Goal: Task Accomplishment & Management: Complete application form

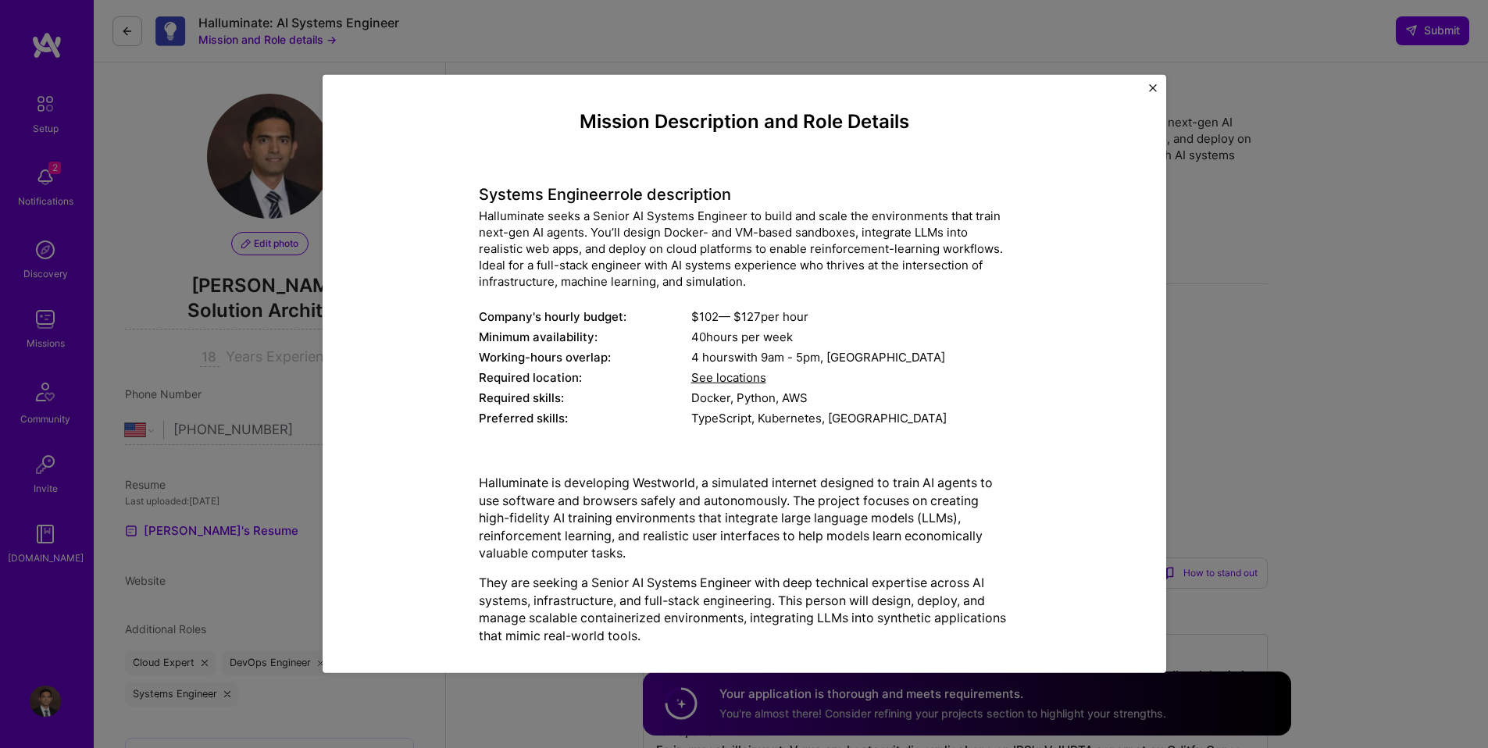
select select "US"
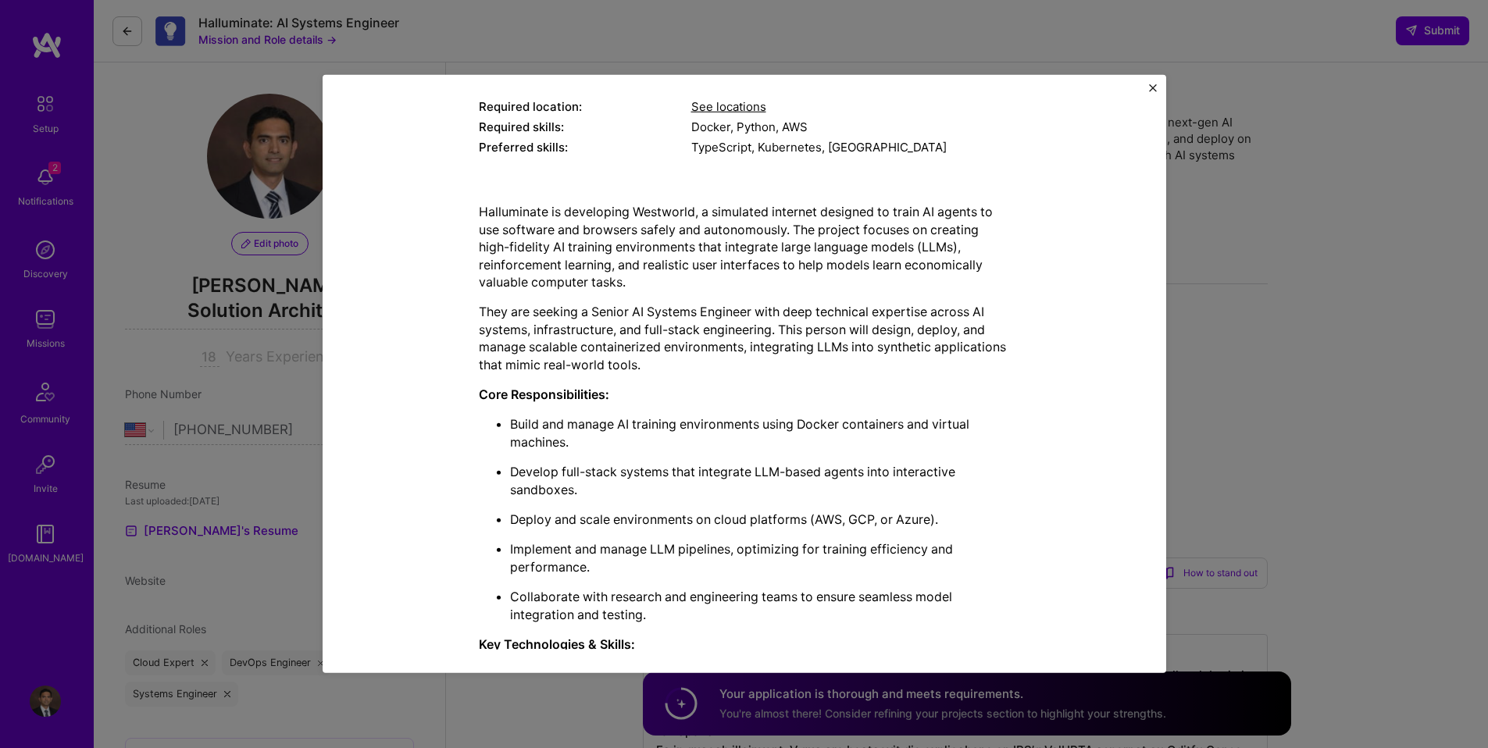
click at [1151, 89] on img "Close" at bounding box center [1153, 88] width 8 height 8
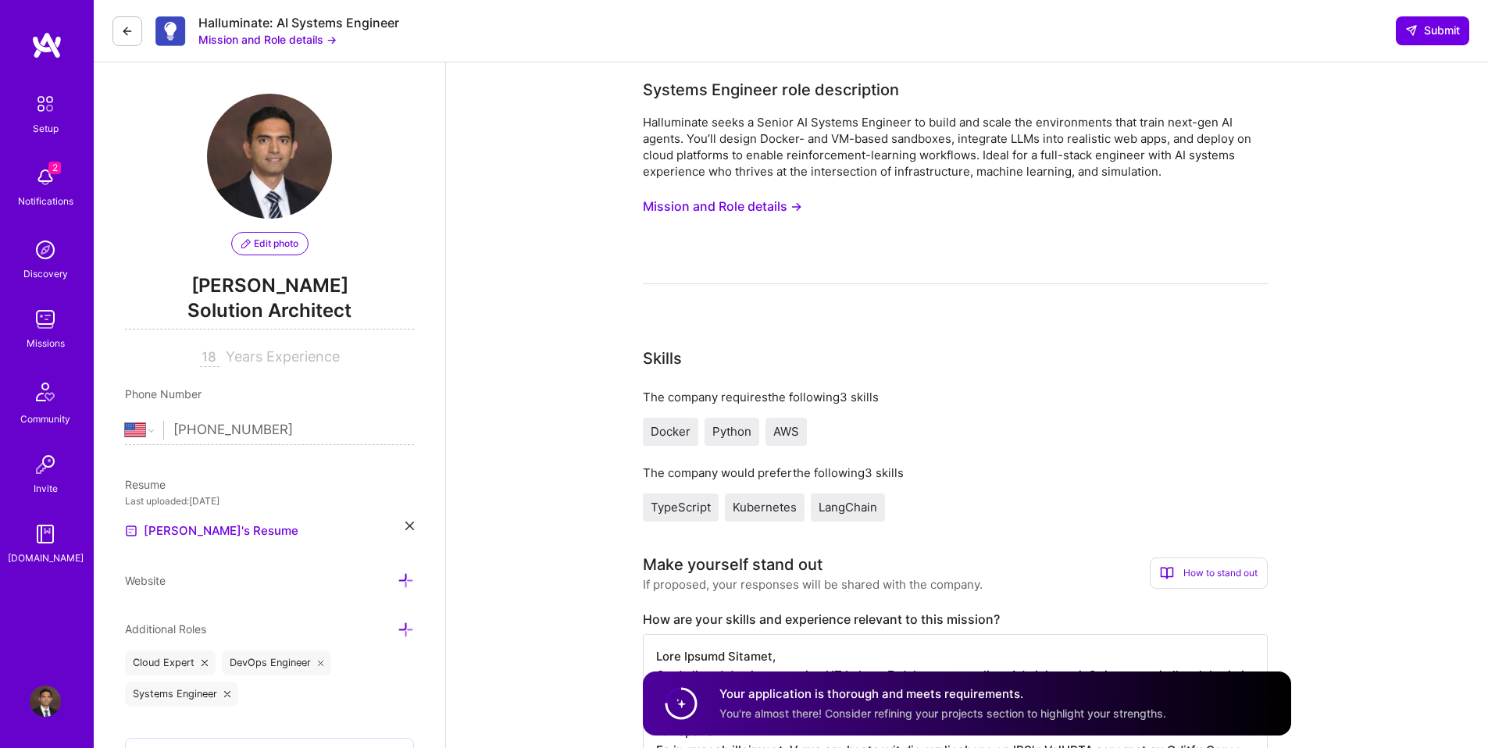
click at [743, 213] on button "Mission and Role details →" at bounding box center [722, 206] width 159 height 29
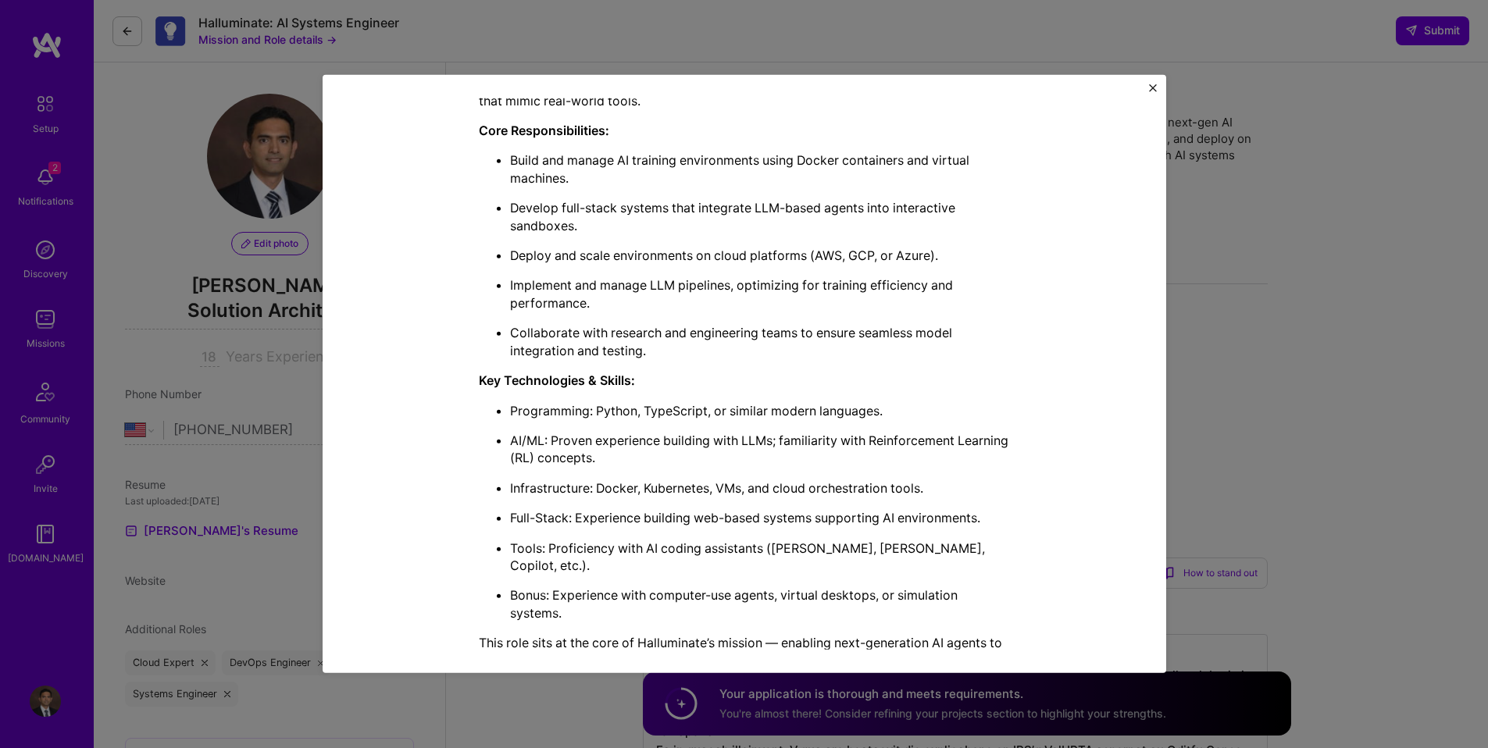
scroll to position [532, 0]
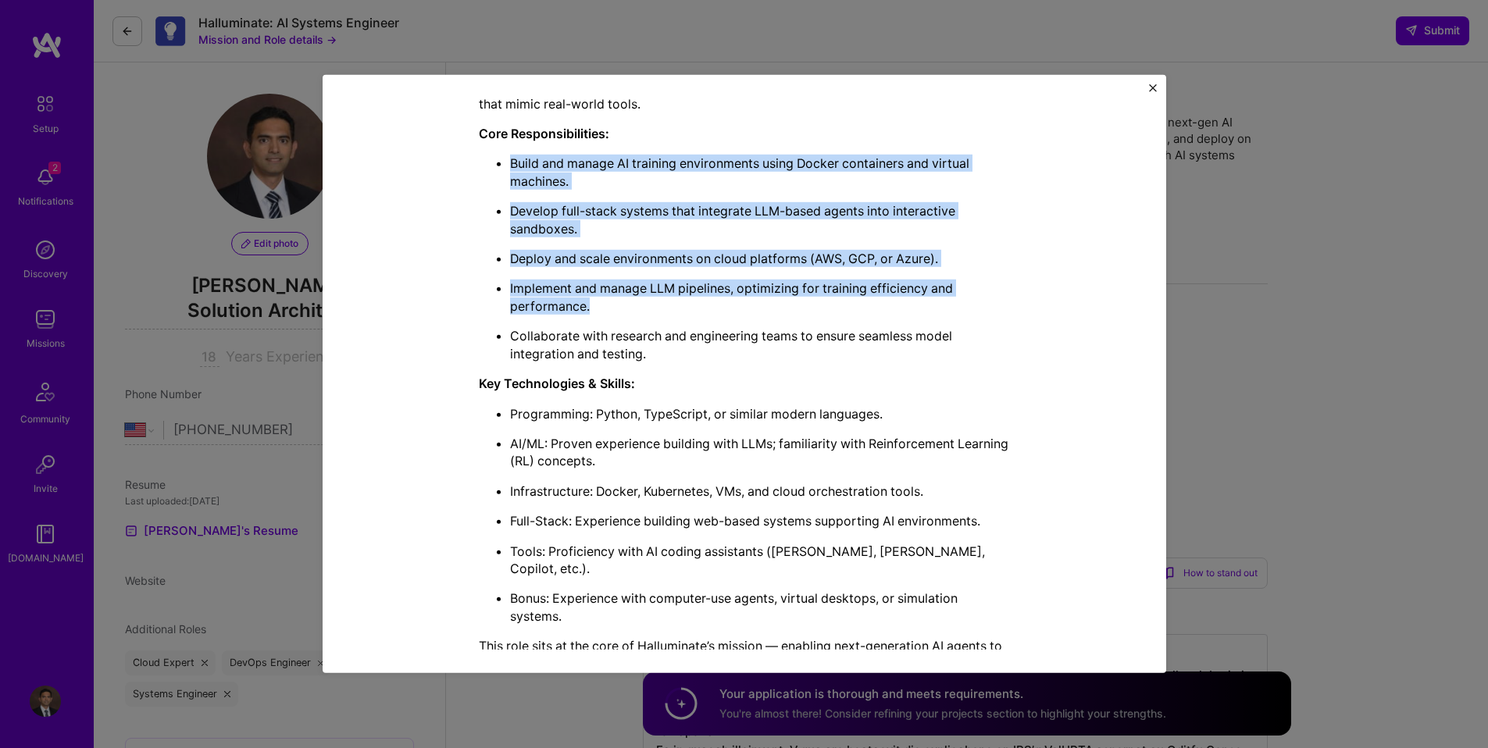
drag, startPoint x: 505, startPoint y: 162, endPoint x: 651, endPoint y: 305, distance: 204.4
click at [651, 305] on ul "Build and manage AI training environments using Docker containers and virtual m…" at bounding box center [744, 259] width 531 height 208
copy ul "Build and manage AI training environments using Docker containers and virtual m…"
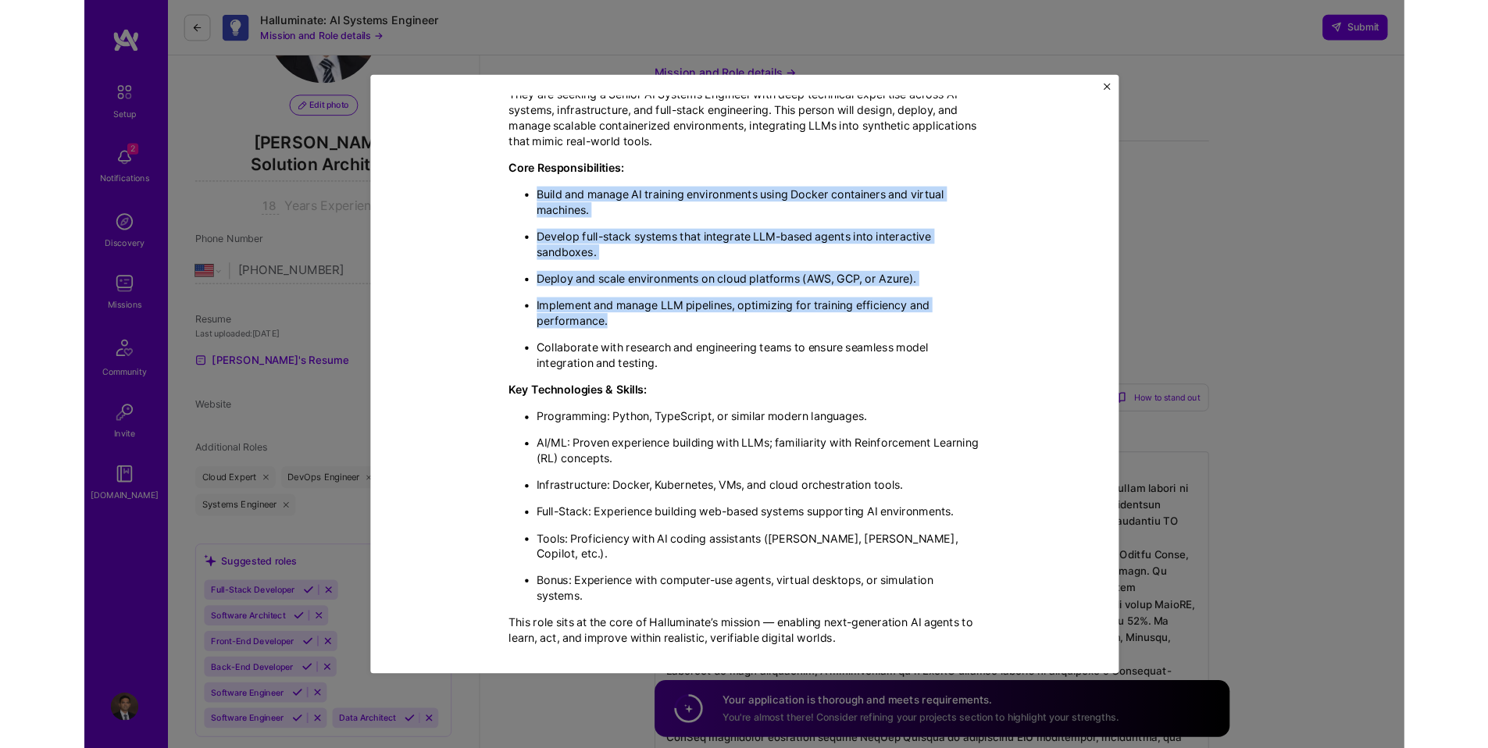
scroll to position [562, 0]
